Goal: Task Accomplishment & Management: Use online tool/utility

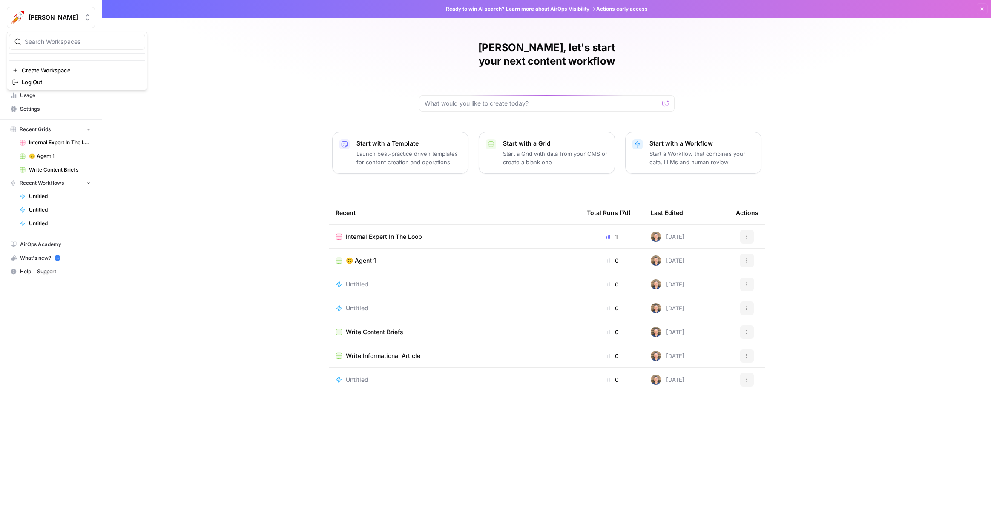
click at [48, 19] on span "[PERSON_NAME]" at bounding box center [55, 17] width 52 height 9
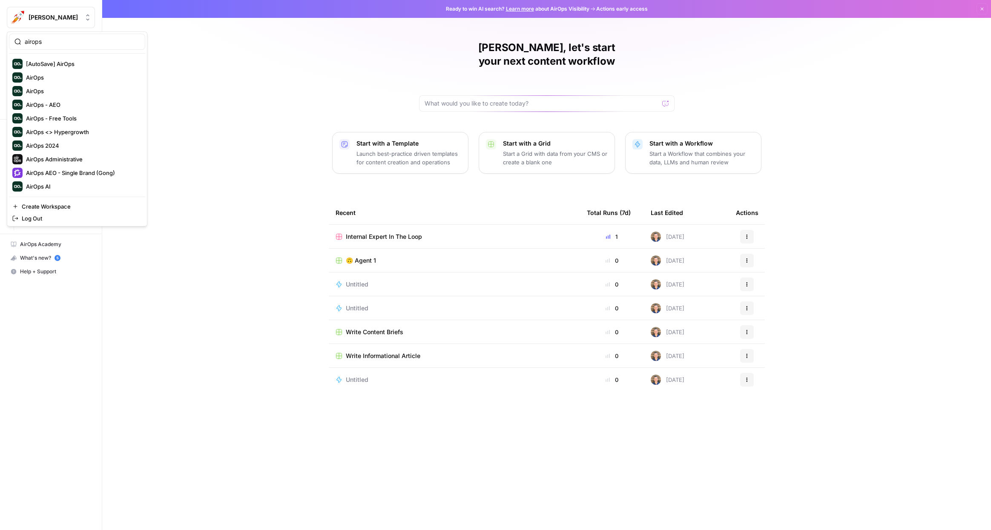
type input "airops"
click at [47, 76] on span "AirOps" at bounding box center [82, 77] width 112 height 9
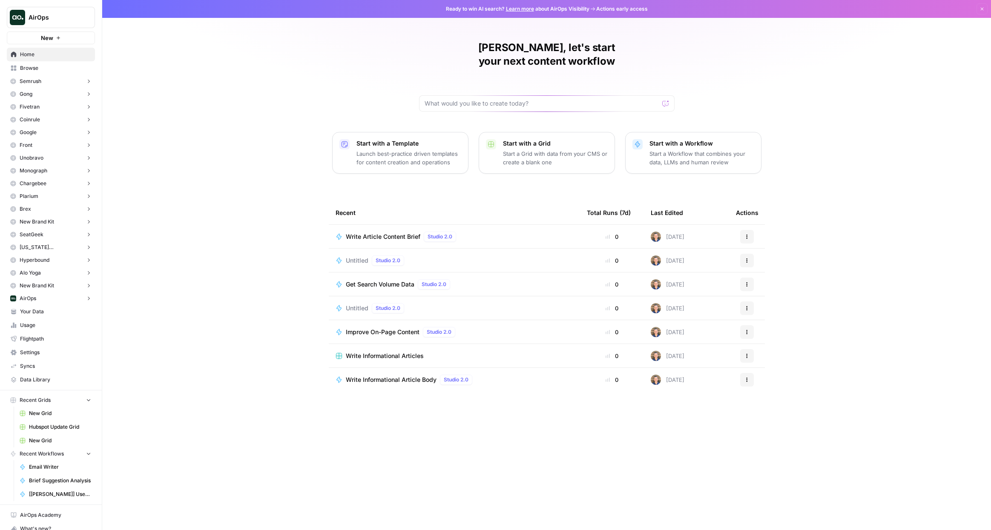
click at [38, 366] on span "Syncs" at bounding box center [55, 367] width 71 height 8
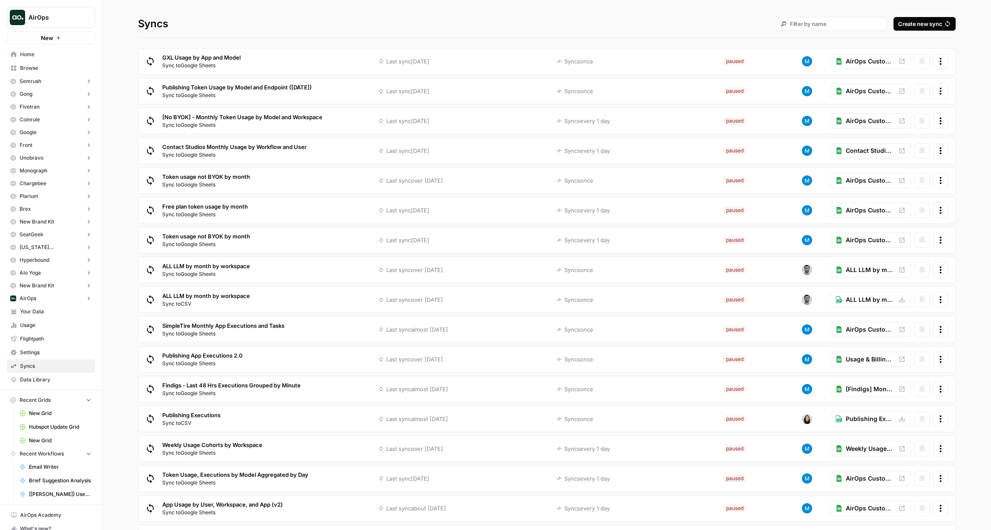
click at [37, 380] on span "Data Library" at bounding box center [55, 380] width 71 height 8
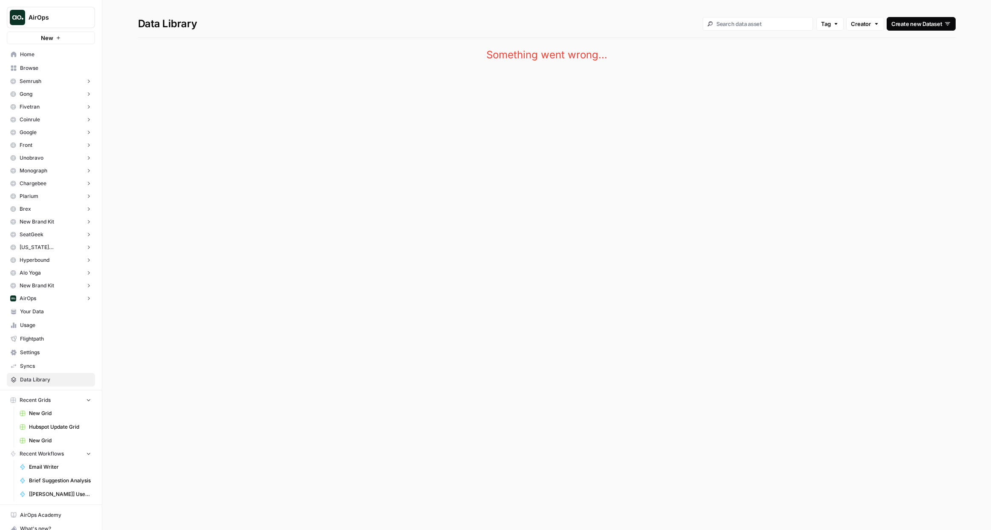
click at [930, 21] on div "Create new Dataset" at bounding box center [922, 24] width 60 height 9
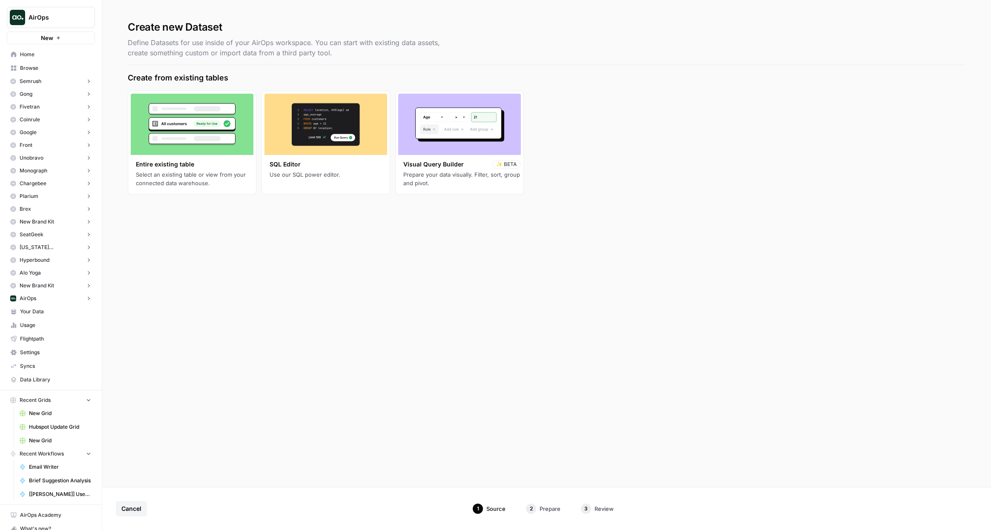
click at [193, 139] on rect at bounding box center [192, 138] width 86 height 11
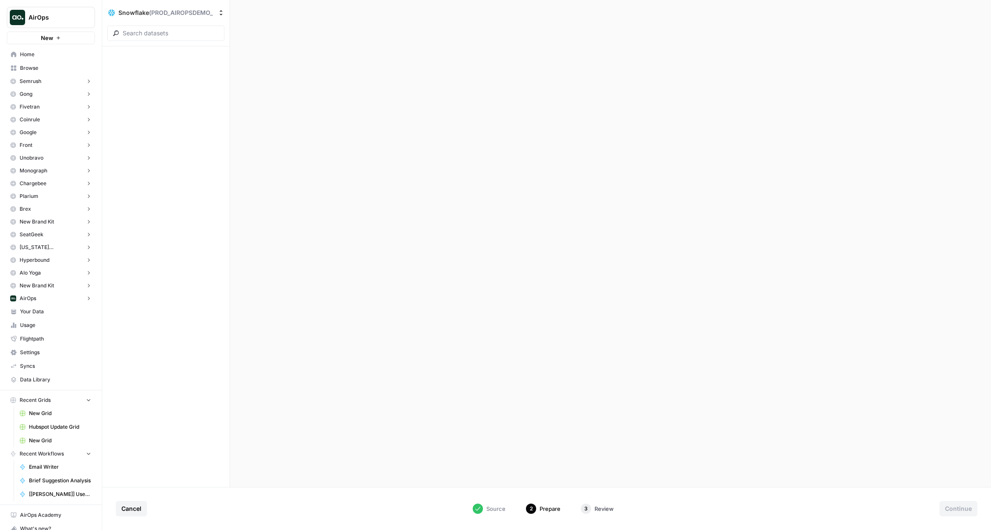
click at [32, 365] on span "Syncs" at bounding box center [55, 367] width 71 height 8
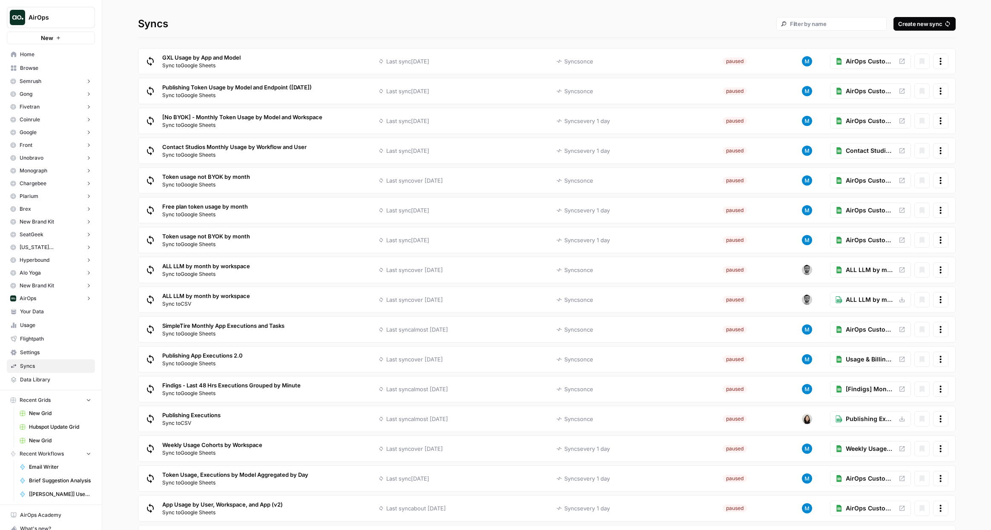
click at [926, 26] on div "Create new sync" at bounding box center [924, 24] width 52 height 9
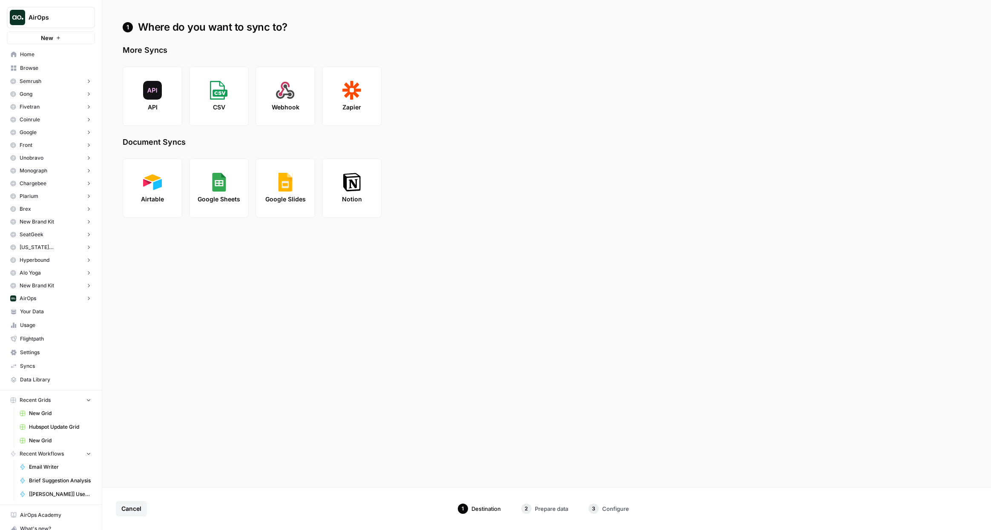
scroll to position [23, 0]
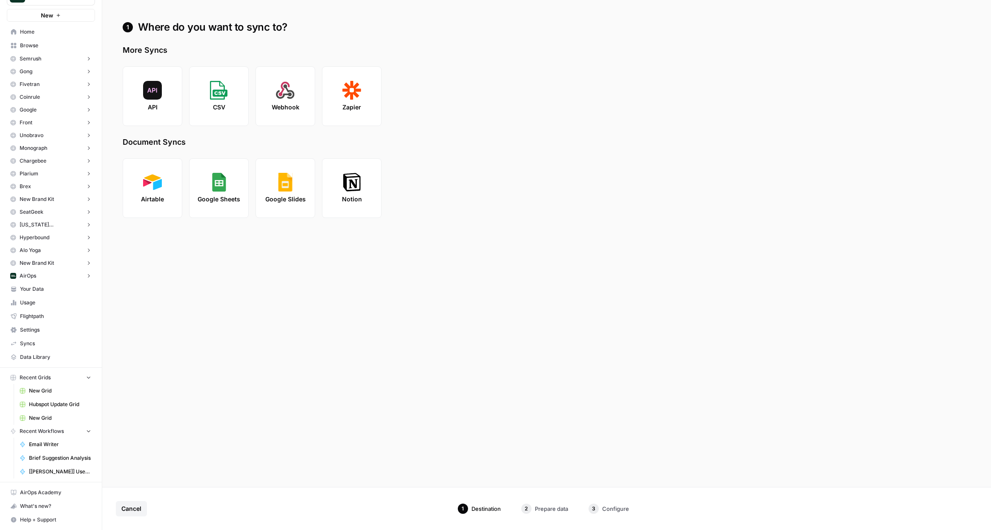
click at [40, 328] on span "Settings" at bounding box center [55, 330] width 71 height 8
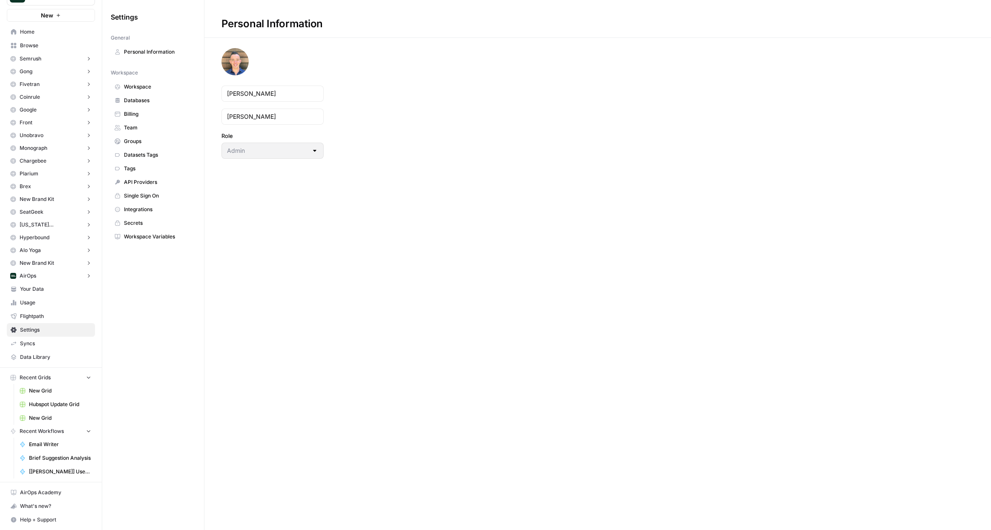
click at [145, 210] on span "Integrations" at bounding box center [158, 210] width 68 height 8
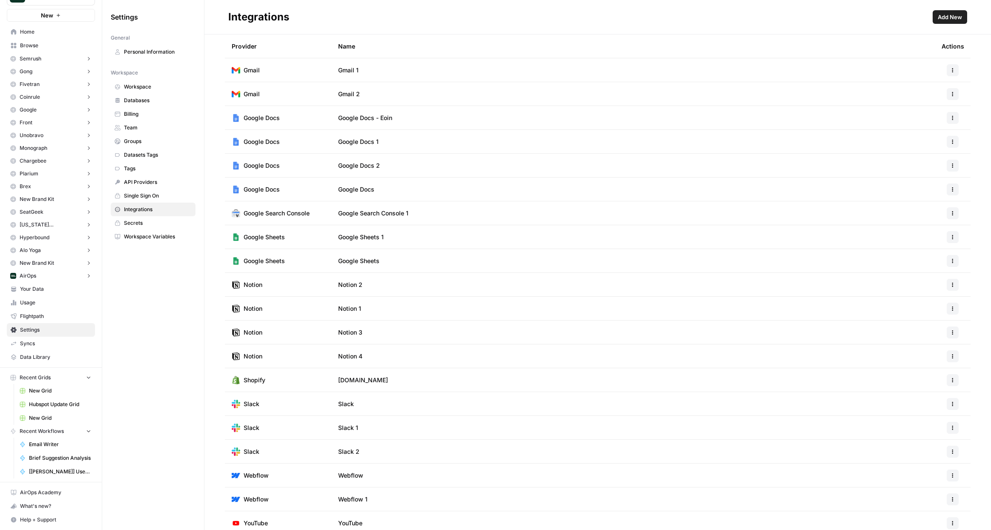
click at [139, 84] on span "Workspace" at bounding box center [158, 87] width 68 height 8
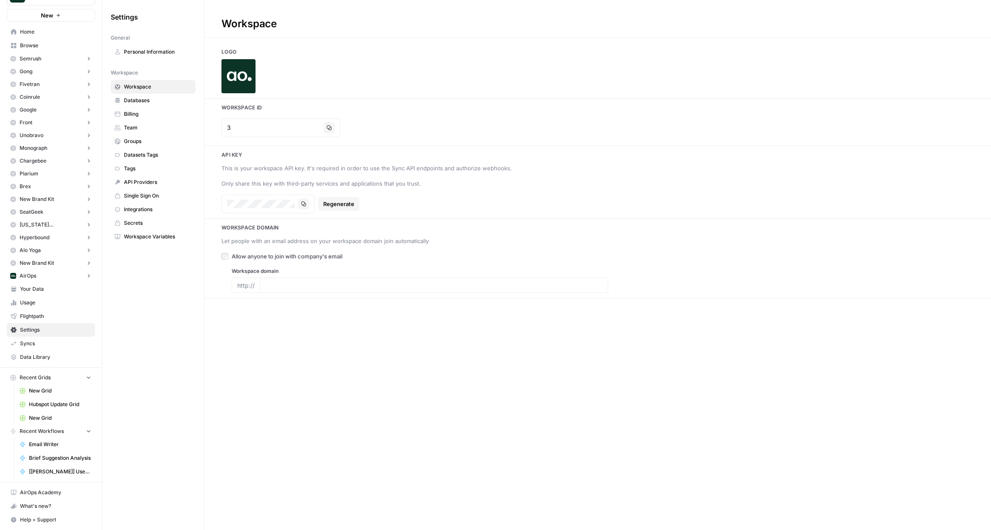
click at [137, 99] on span "Databases" at bounding box center [158, 101] width 68 height 8
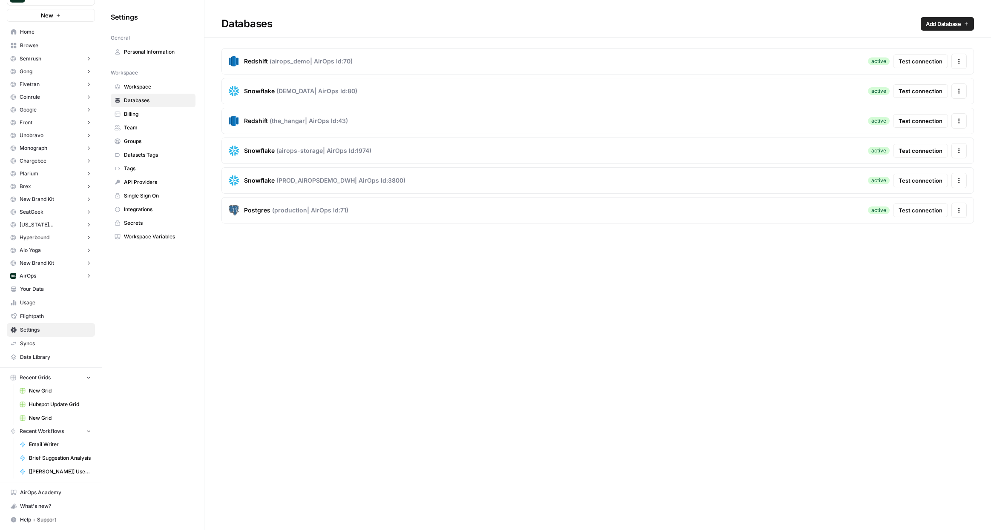
click at [209, 337] on div "Databases Add Database Redshift ( airops_demo | AirOps Id: 70 ) active Test con…" at bounding box center [597, 265] width 787 height 530
